Goal: Information Seeking & Learning: Learn about a topic

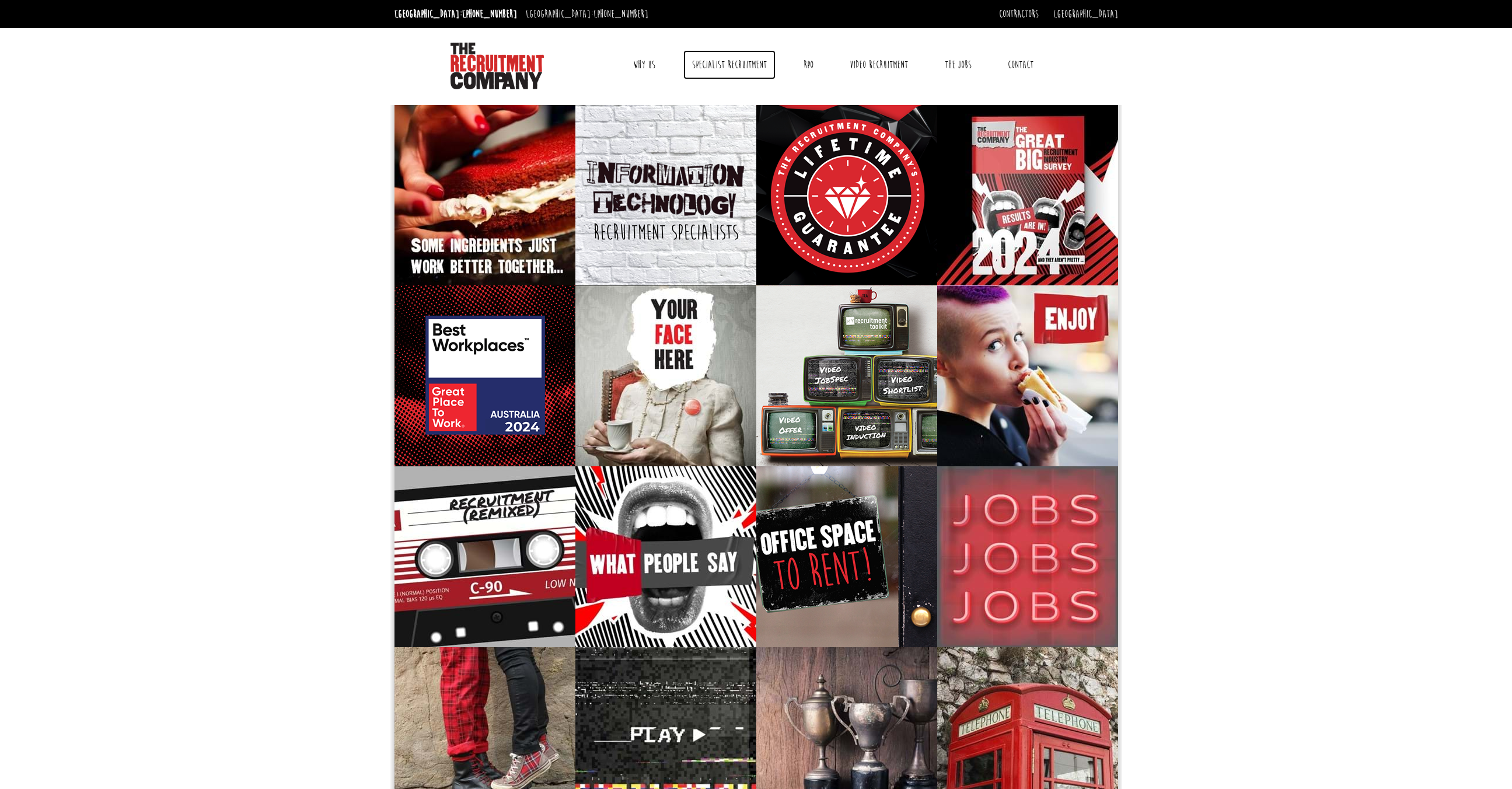
click at [740, 67] on link "Specialist Recruitment" at bounding box center [729, 64] width 92 height 29
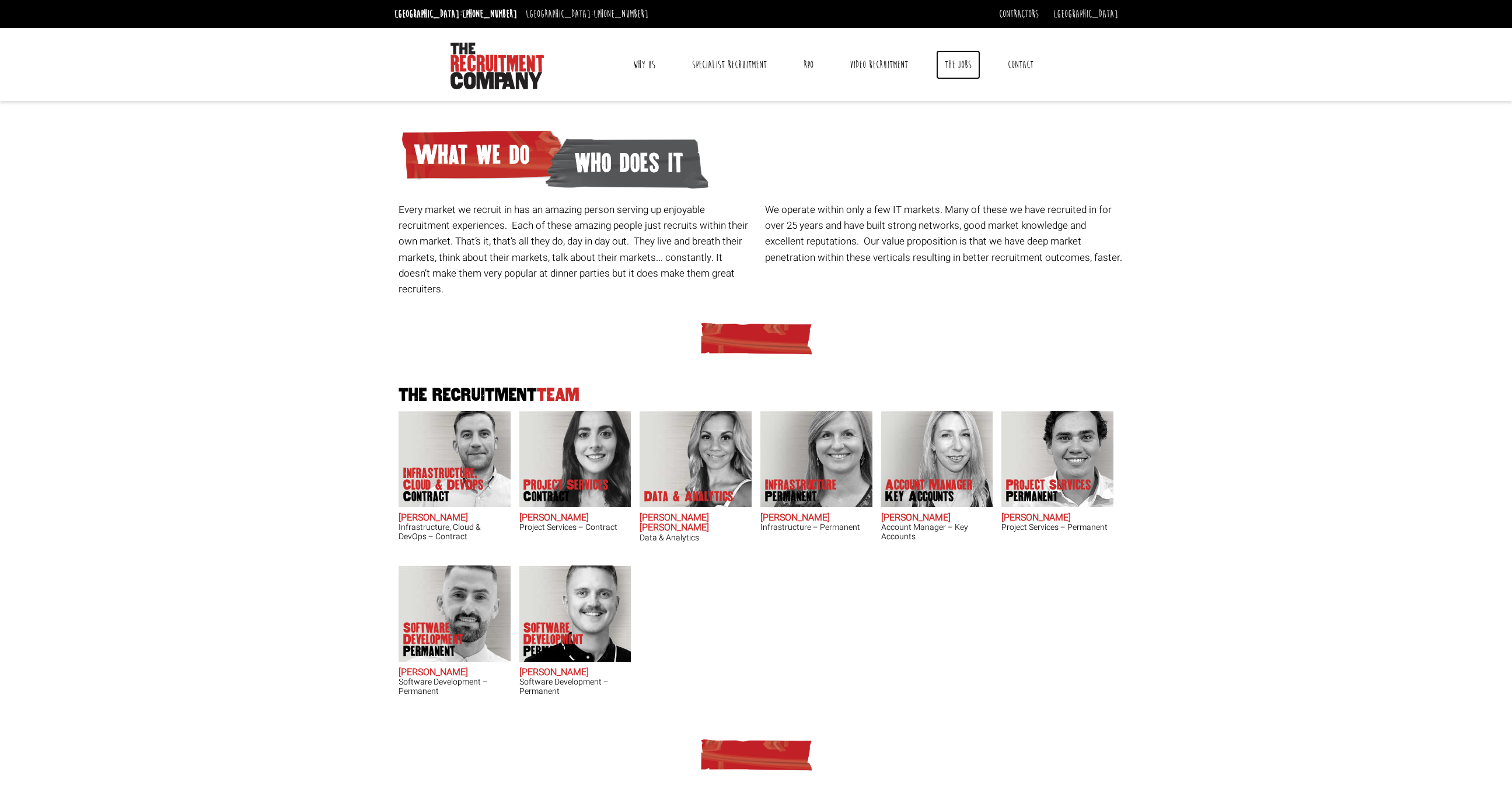
click at [971, 66] on link "The Jobs" at bounding box center [958, 64] width 44 height 29
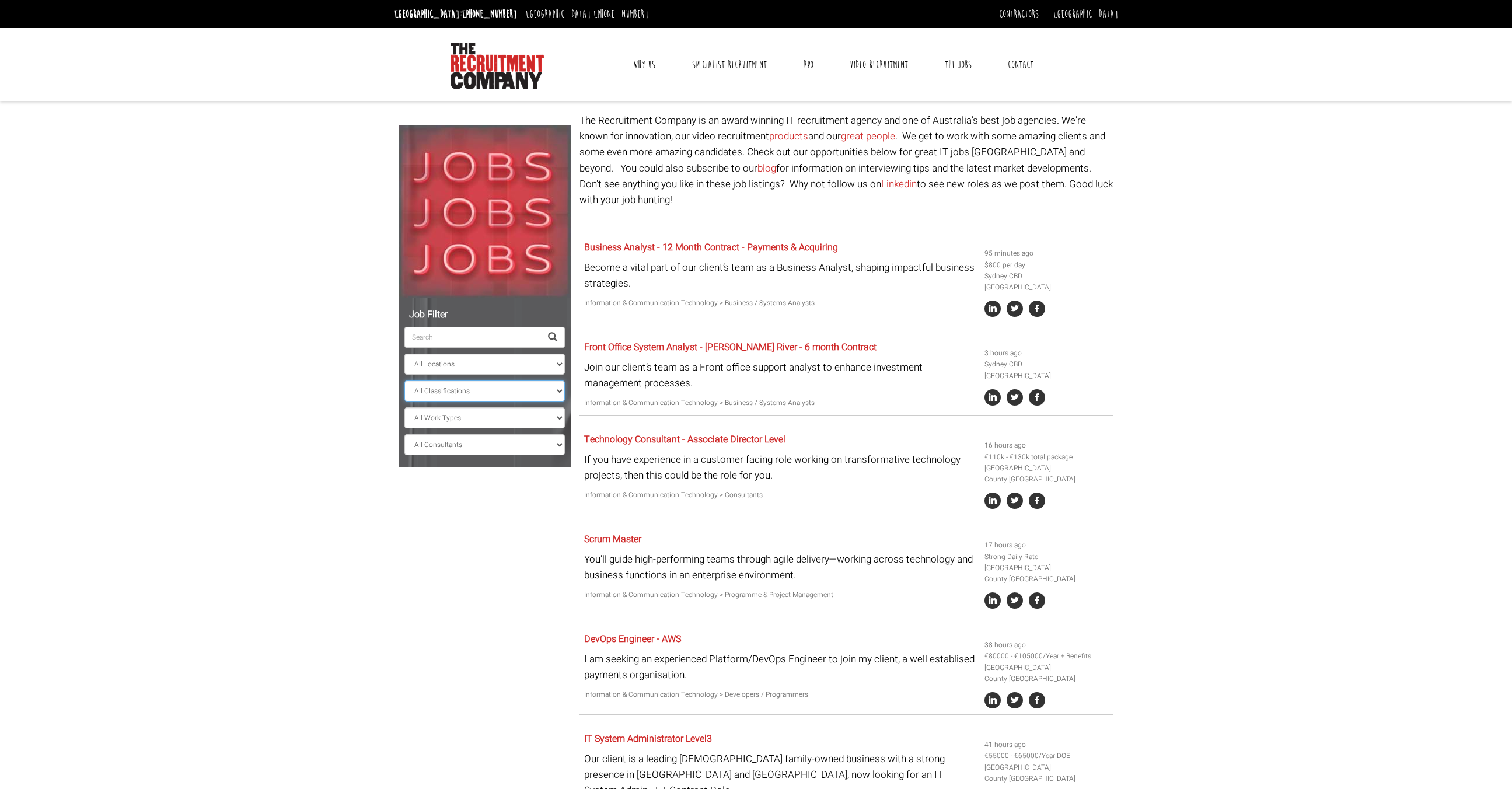
click at [559, 392] on select "All Classifications Banking & Financial Services Information & Communication Te…" at bounding box center [485, 391] width 161 height 21
select select "Human Resources & Recruitment"
click at [405, 381] on select "All Classifications Banking & Financial Services Information & Communication Te…" at bounding box center [485, 391] width 161 height 21
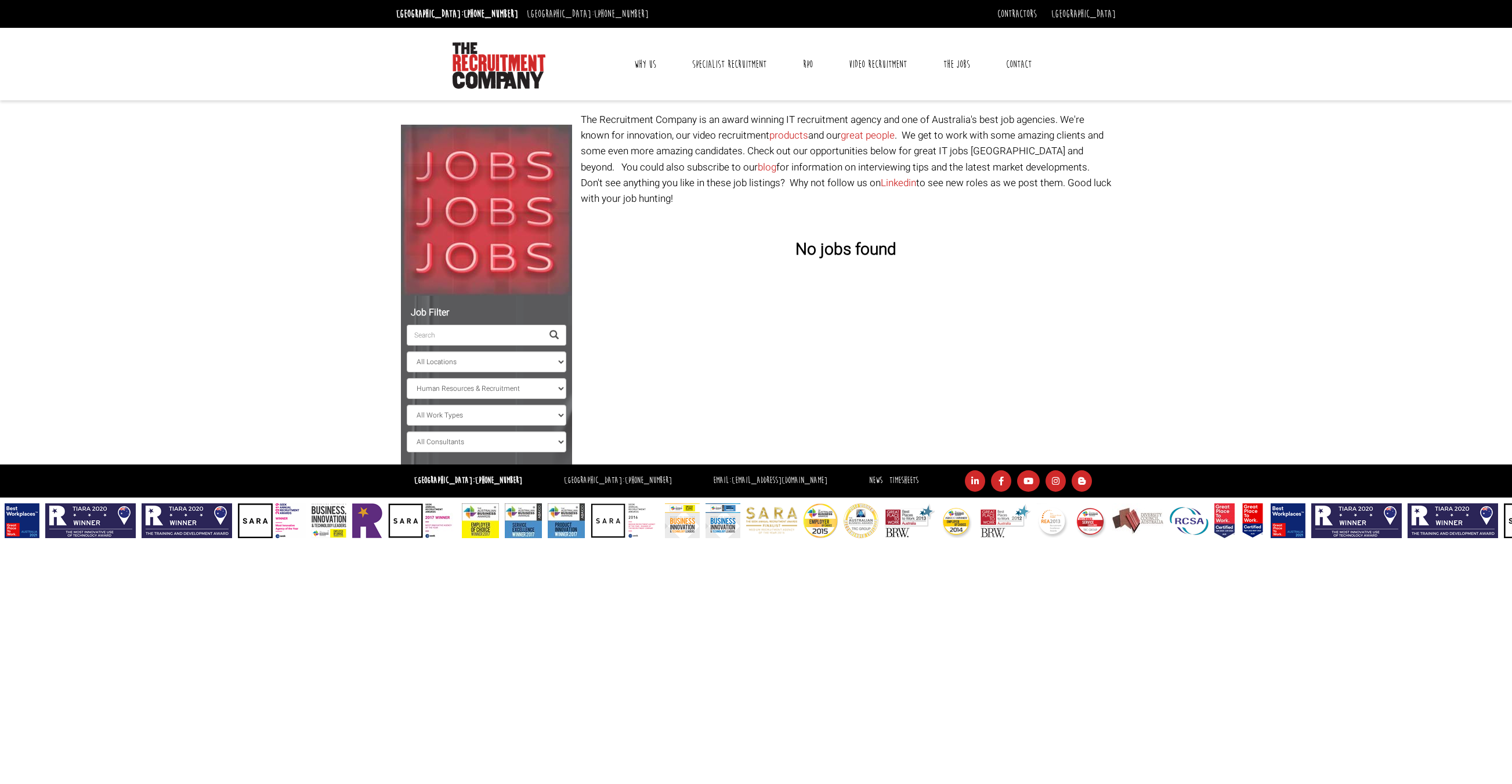
click at [382, 495] on div "[GEOGRAPHIC_DATA]: [PHONE_NUMBER] [GEOGRAPHIC_DATA]: [PHONE_NUMBER] Email: [EMA…" at bounding box center [756, 481] width 1512 height 33
click at [329, 411] on body "[GEOGRAPHIC_DATA]: [PHONE_NUMBER] [GEOGRAPHIC_DATA]: [PHONE_NUMBER] Contractors…" at bounding box center [756, 269] width 1512 height 538
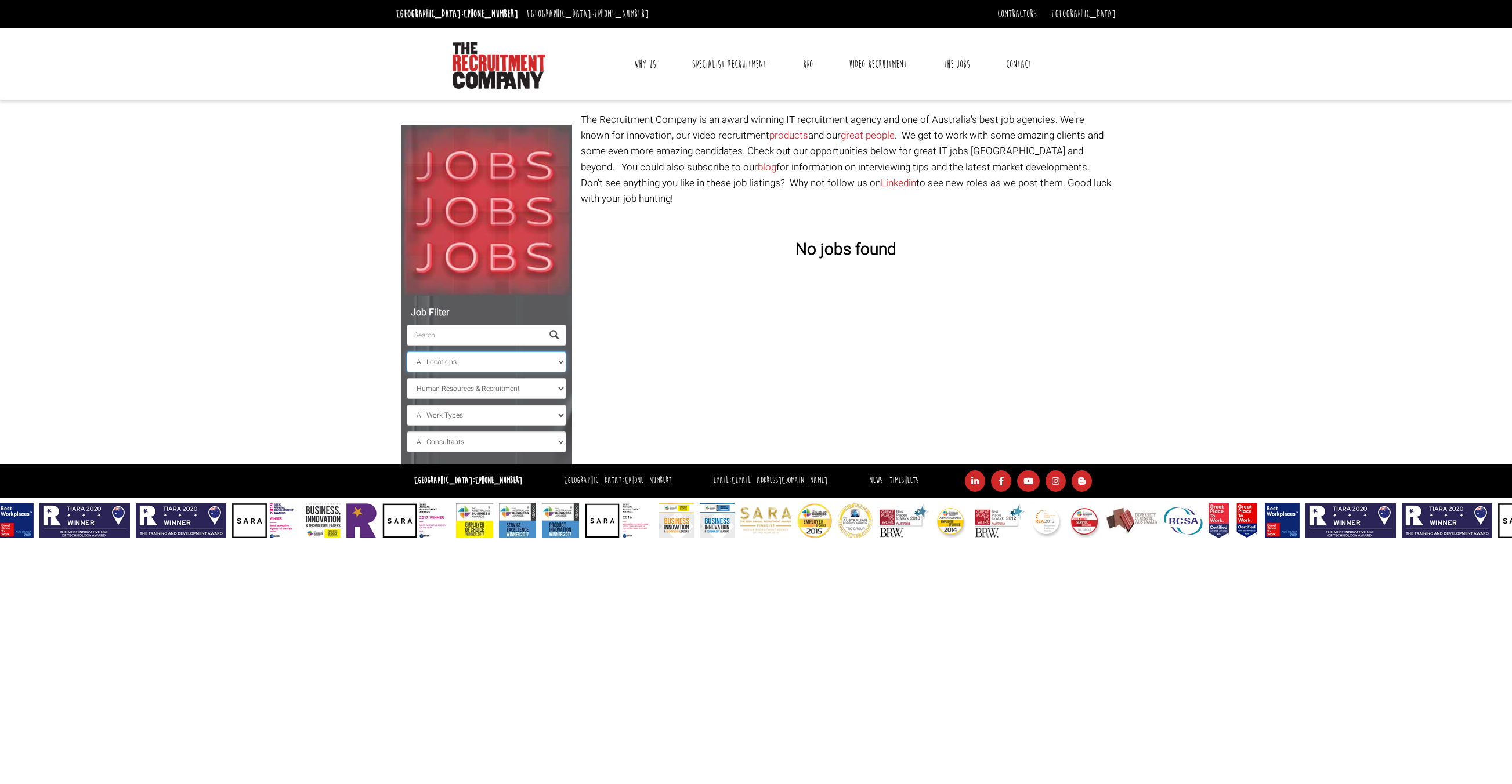
click at [552, 359] on select "All Locations [GEOGRAPHIC_DATA] [GEOGRAPHIC_DATA] [GEOGRAPHIC_DATA] [GEOGRAPHIC…" at bounding box center [486, 362] width 160 height 21
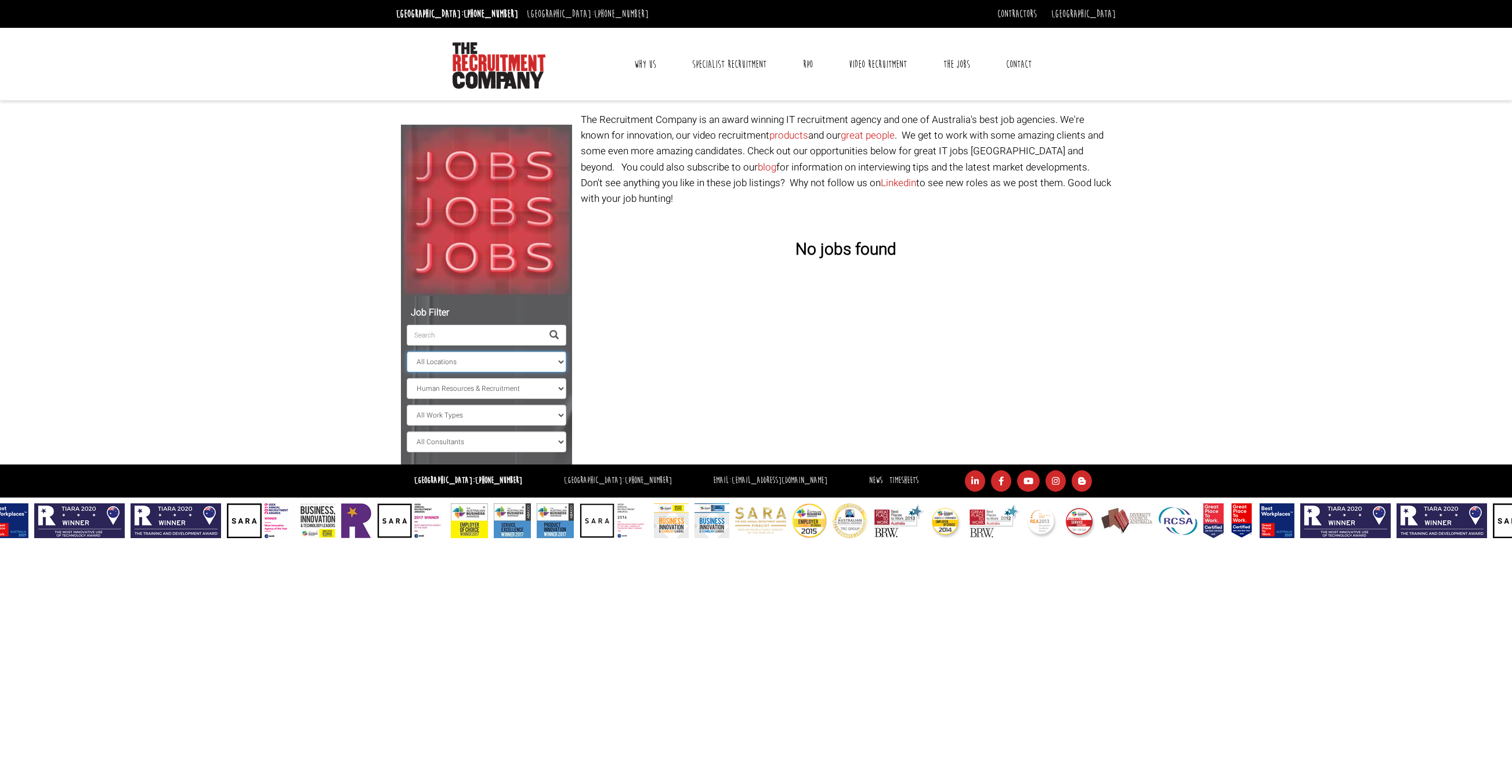
select select "[GEOGRAPHIC_DATA]"
click at [407, 351] on select "All Locations [GEOGRAPHIC_DATA] [GEOGRAPHIC_DATA] [GEOGRAPHIC_DATA] [GEOGRAPHIC…" at bounding box center [486, 362] width 160 height 21
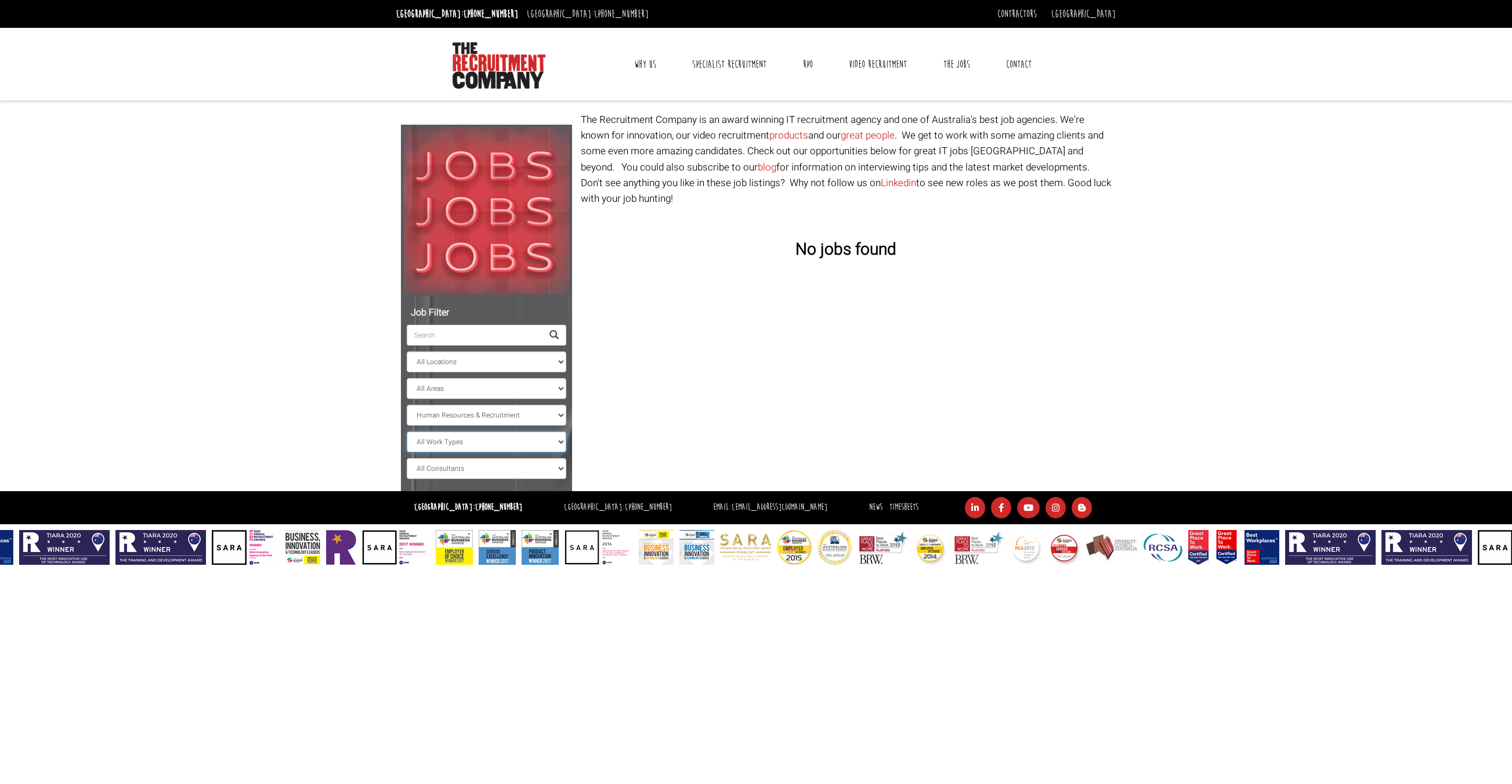
click at [559, 441] on select "All Work Types Full Time Part Time Casual Contract / Temp" at bounding box center [486, 442] width 160 height 21
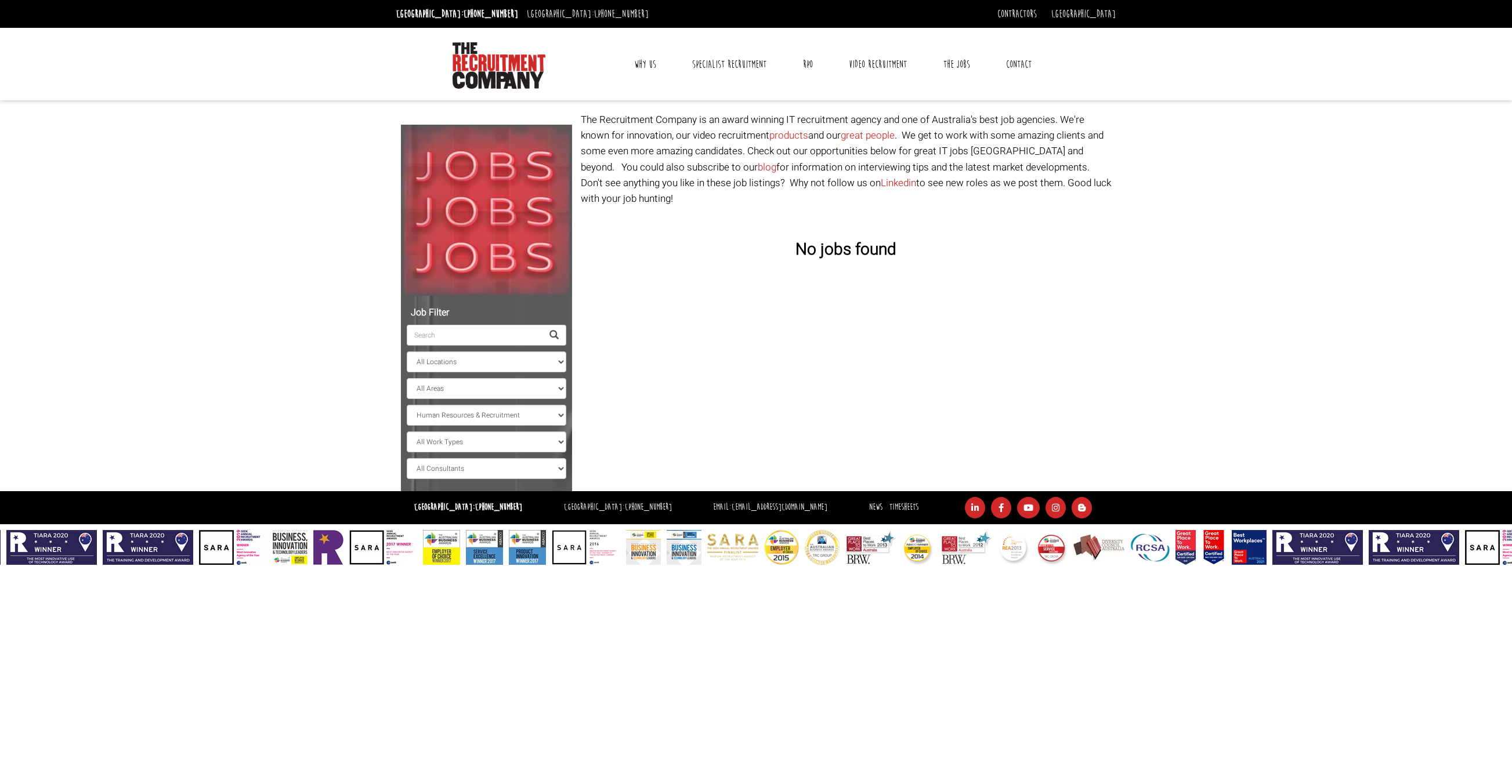
click at [238, 399] on body "[GEOGRAPHIC_DATA]: [PHONE_NUMBER] [GEOGRAPHIC_DATA]: [PHONE_NUMBER] Contractors…" at bounding box center [756, 282] width 1512 height 565
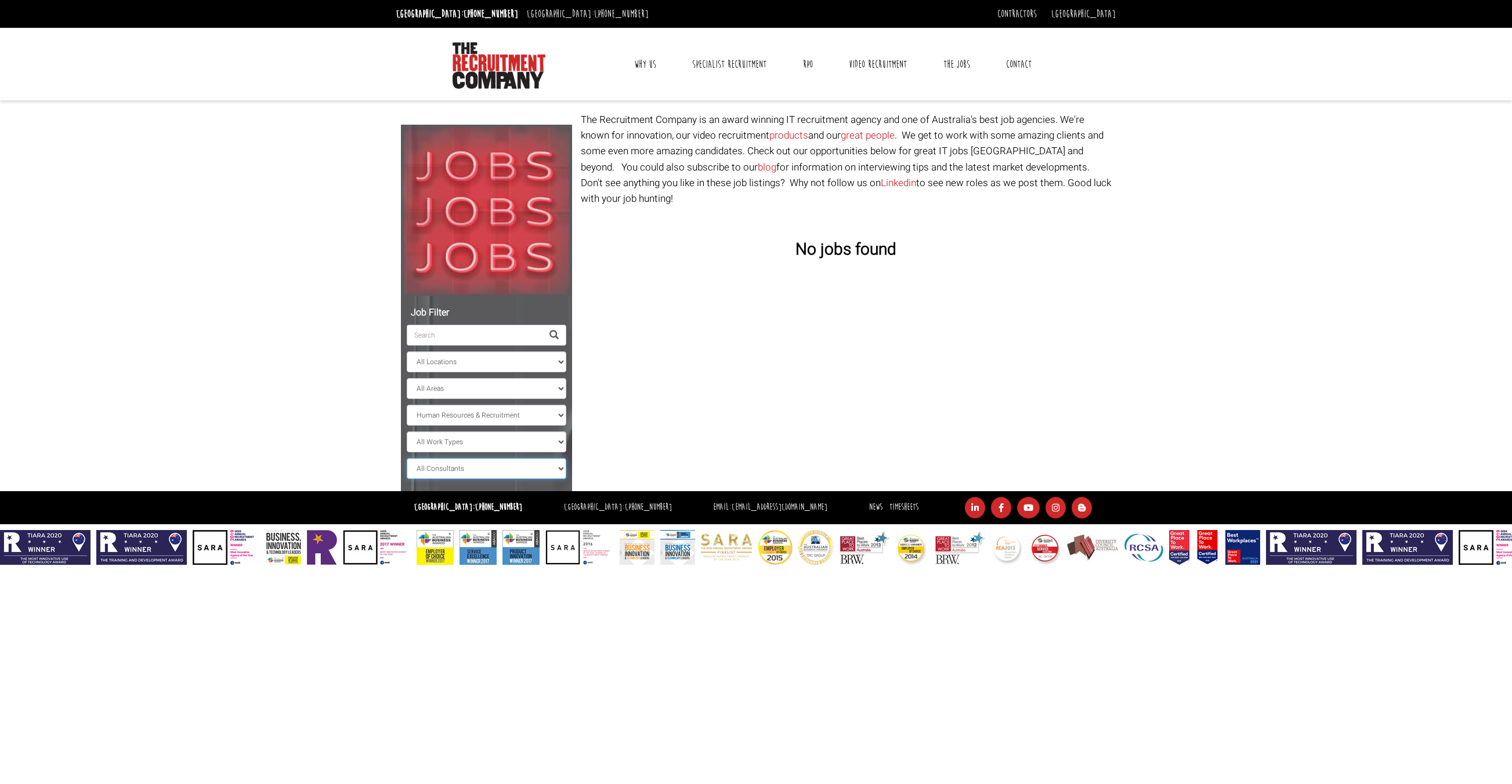
click at [556, 469] on select "All Consultants [PERSON_NAME] - Infrastructure, Cloud & DevOps, Contract [PERSO…" at bounding box center [486, 468] width 160 height 21
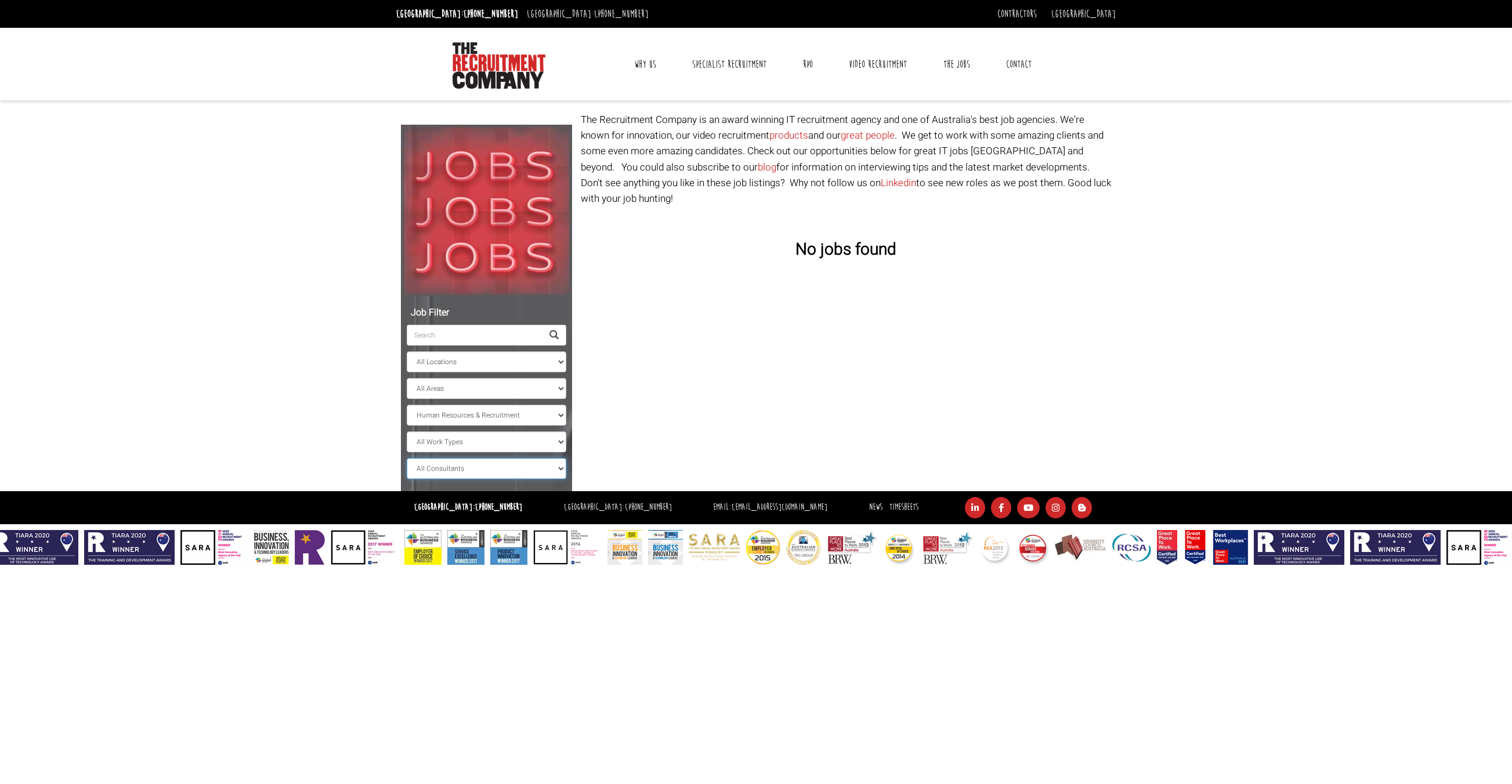
click at [556, 469] on select "All Consultants [PERSON_NAME] - Infrastructure, Cloud & DevOps, Contract [PERSO…" at bounding box center [486, 468] width 160 height 21
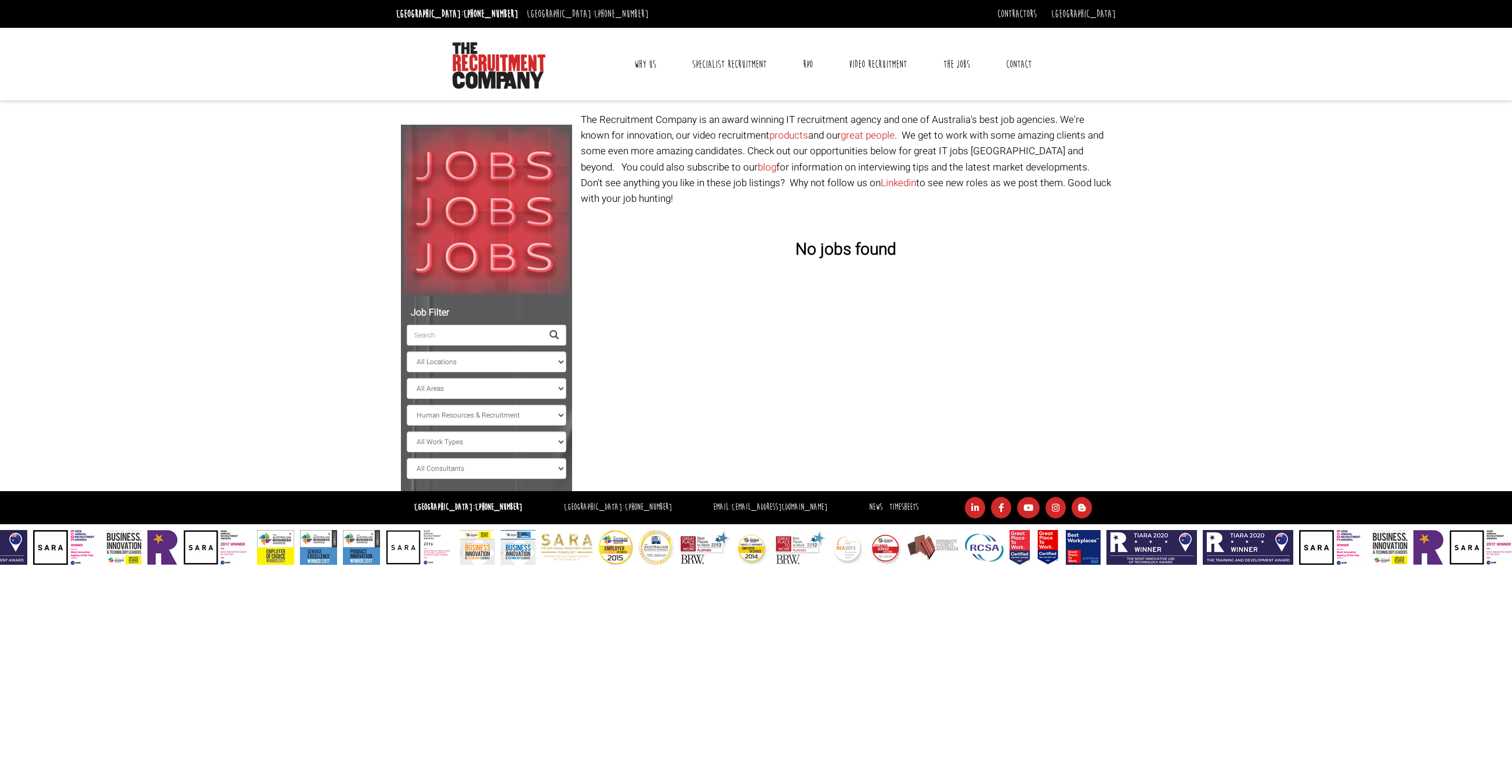
click at [239, 370] on body "[GEOGRAPHIC_DATA]: [PHONE_NUMBER] [GEOGRAPHIC_DATA]: [PHONE_NUMBER] Contractors…" at bounding box center [756, 282] width 1512 height 565
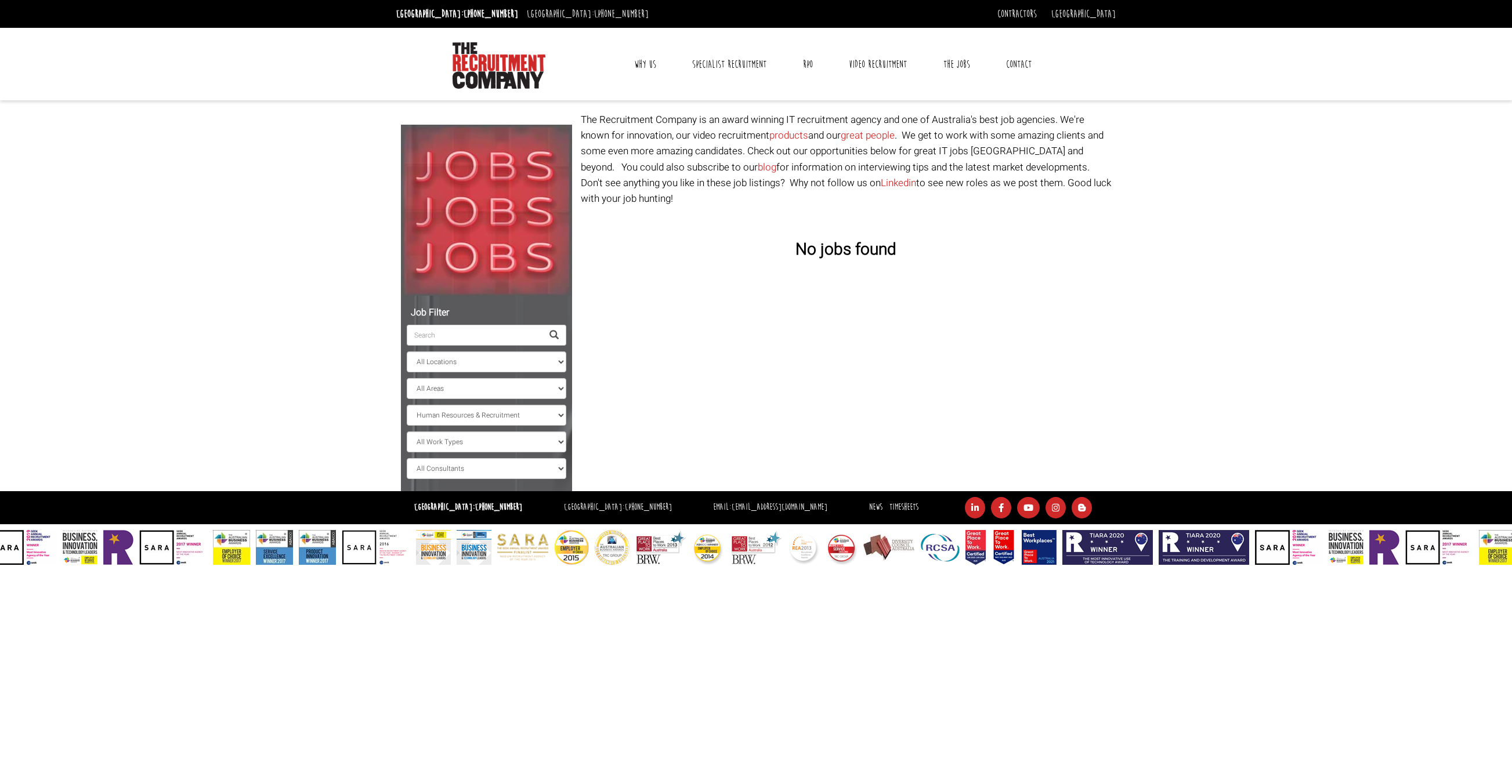
click at [197, 141] on body "[GEOGRAPHIC_DATA]: [PHONE_NUMBER] [GEOGRAPHIC_DATA]: [PHONE_NUMBER] Contractors…" at bounding box center [756, 282] width 1512 height 565
